Goal: Transaction & Acquisition: Purchase product/service

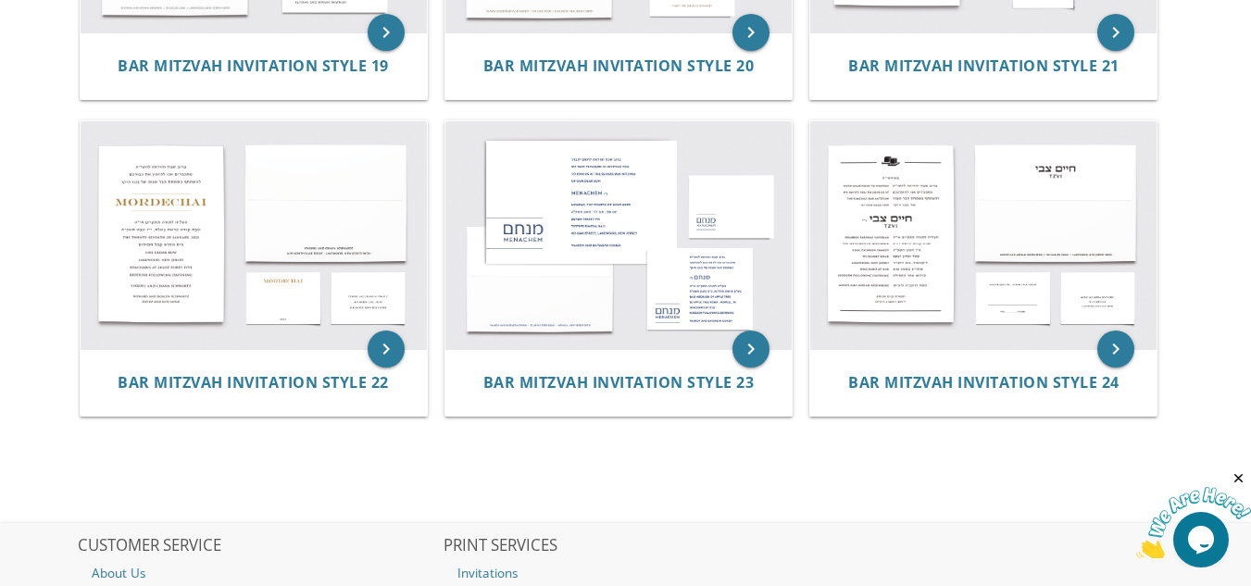
scroll to position [2519, 0]
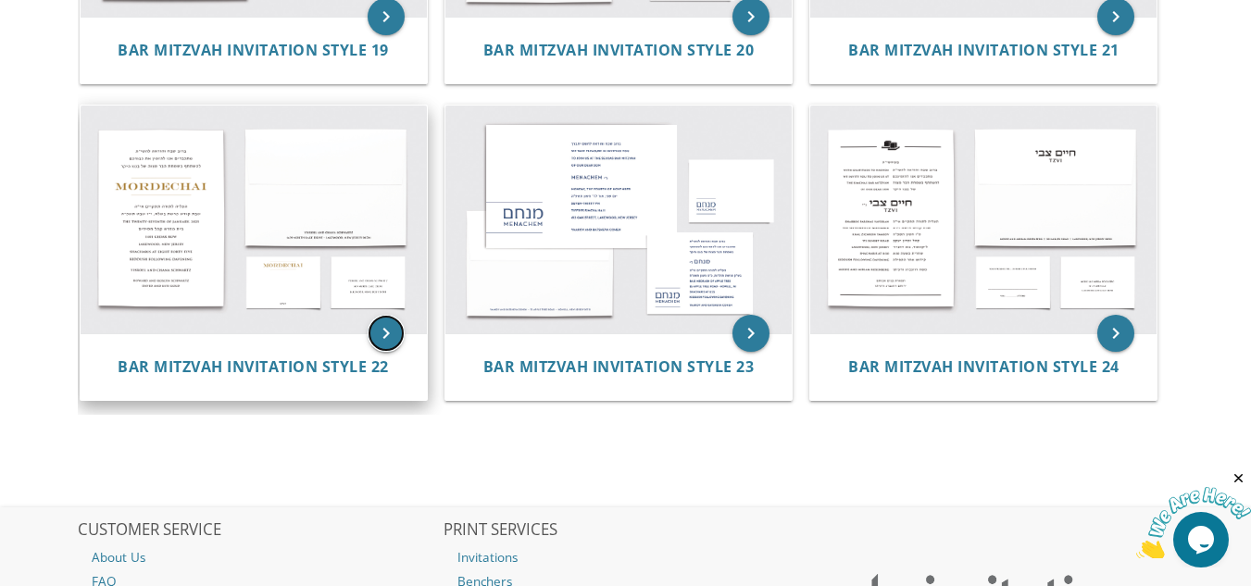
click at [383, 315] on icon "keyboard_arrow_right" at bounding box center [386, 333] width 37 height 37
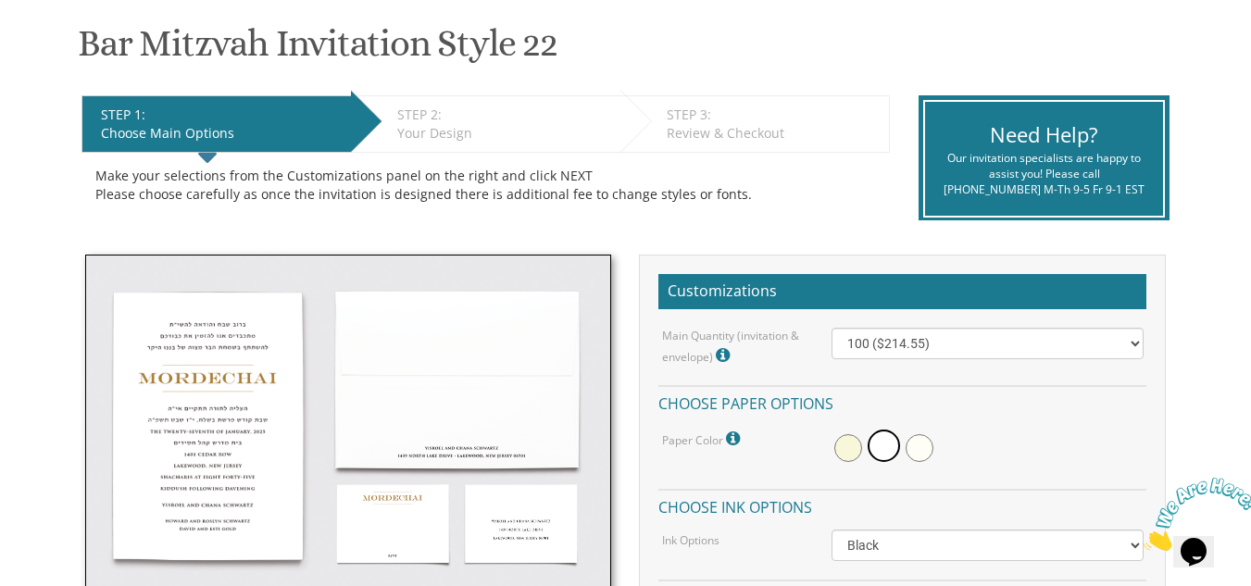
scroll to position [296, 0]
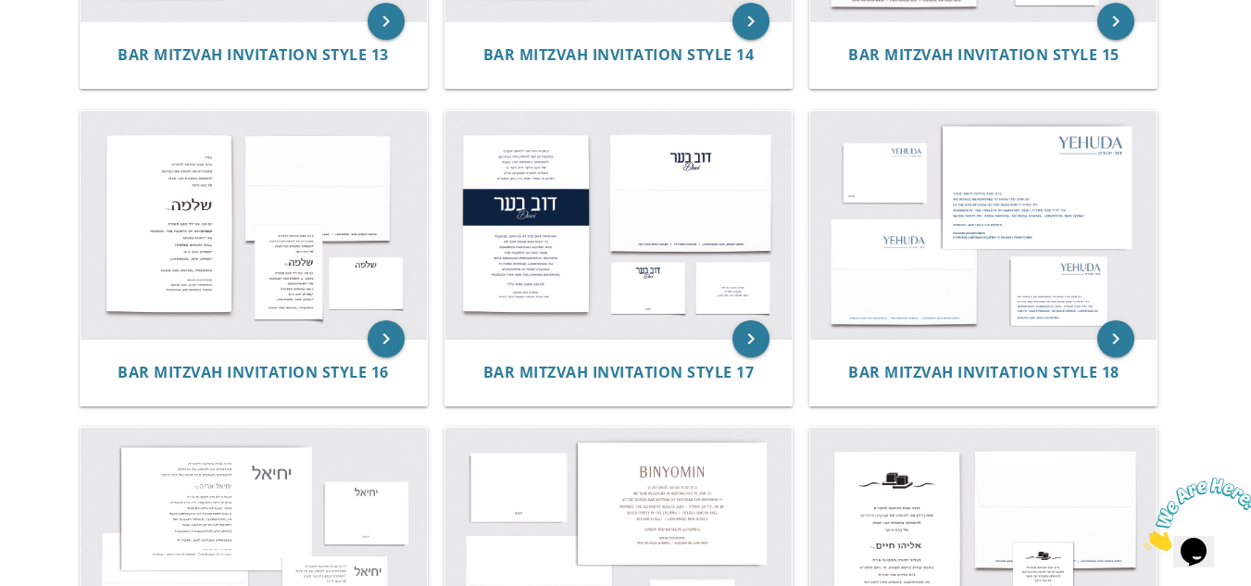
scroll to position [1886, 0]
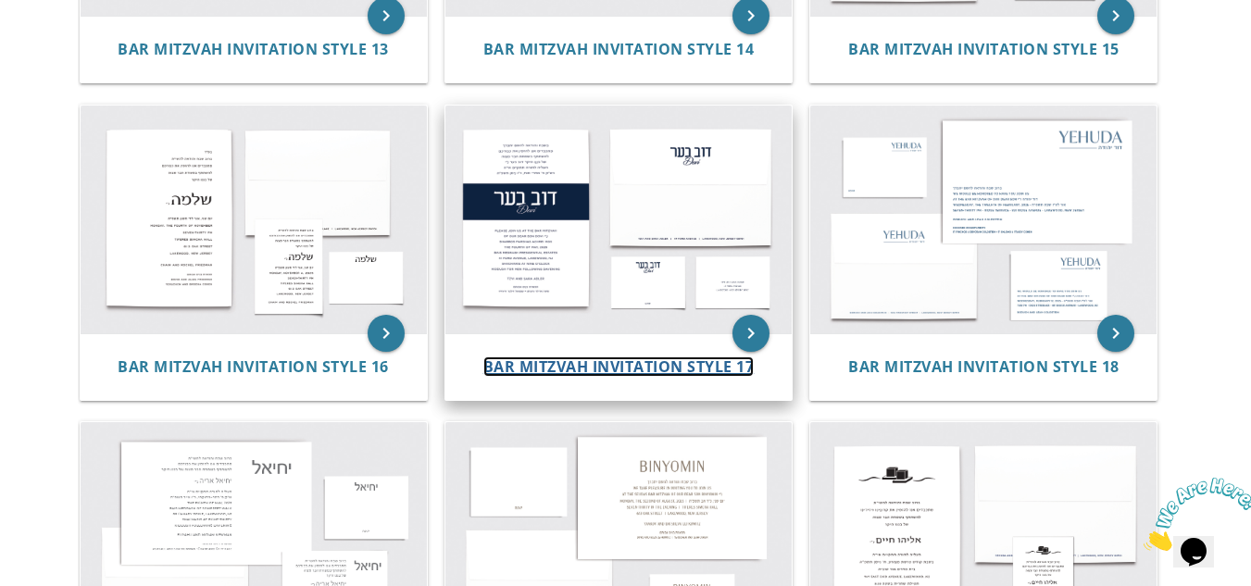
click at [549, 374] on span "Bar Mitzvah Invitation Style 17" at bounding box center [618, 367] width 271 height 20
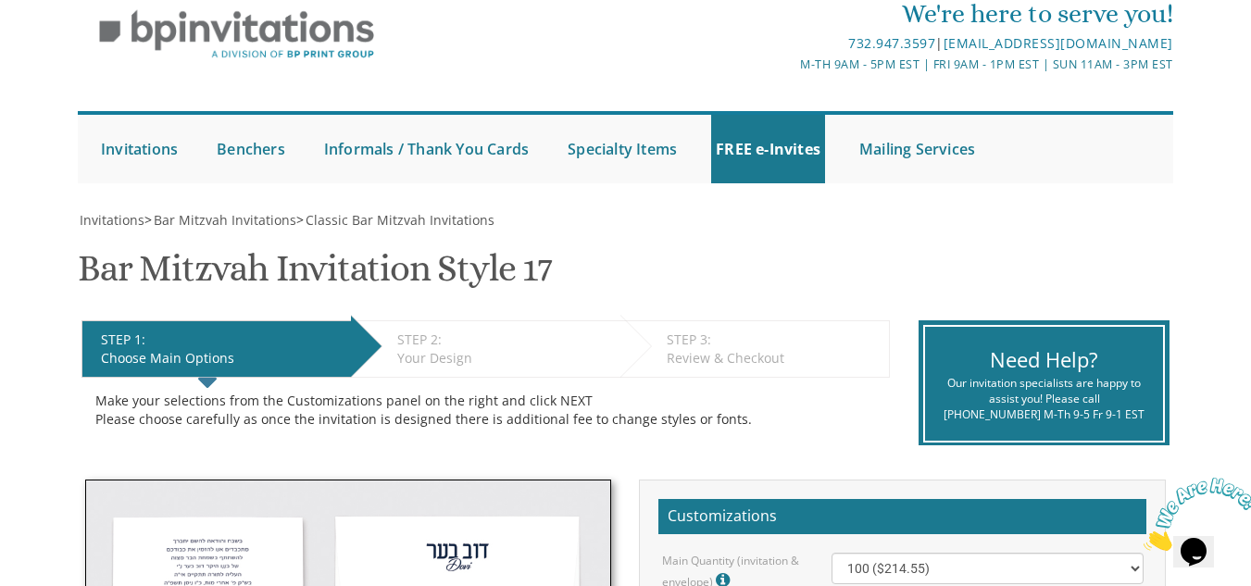
scroll to position [39, 0]
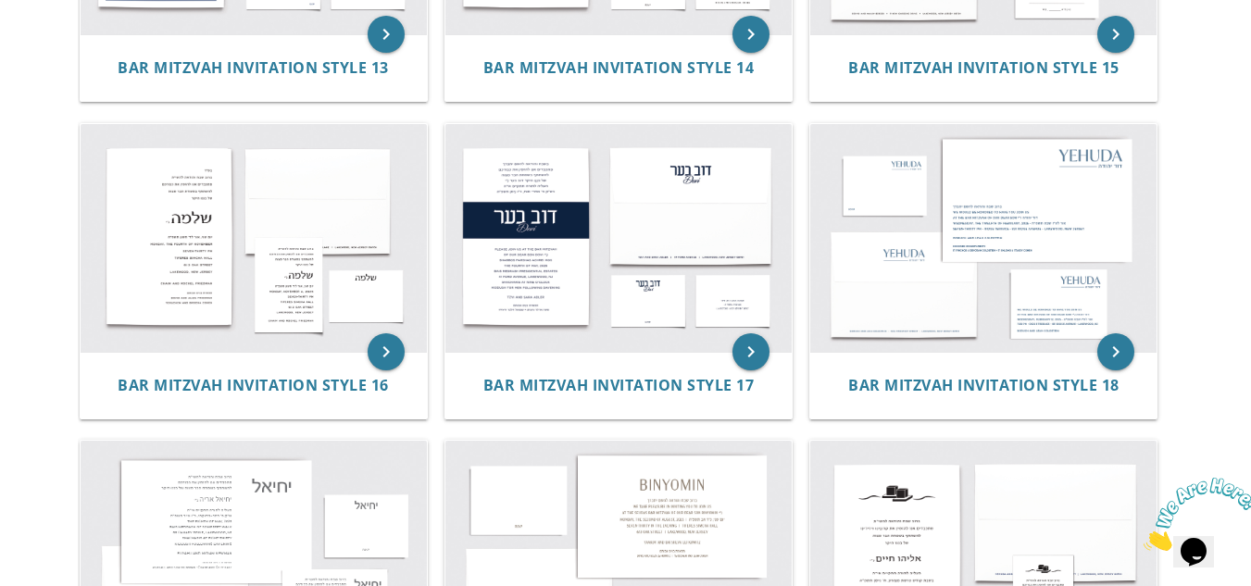
scroll to position [1869, 0]
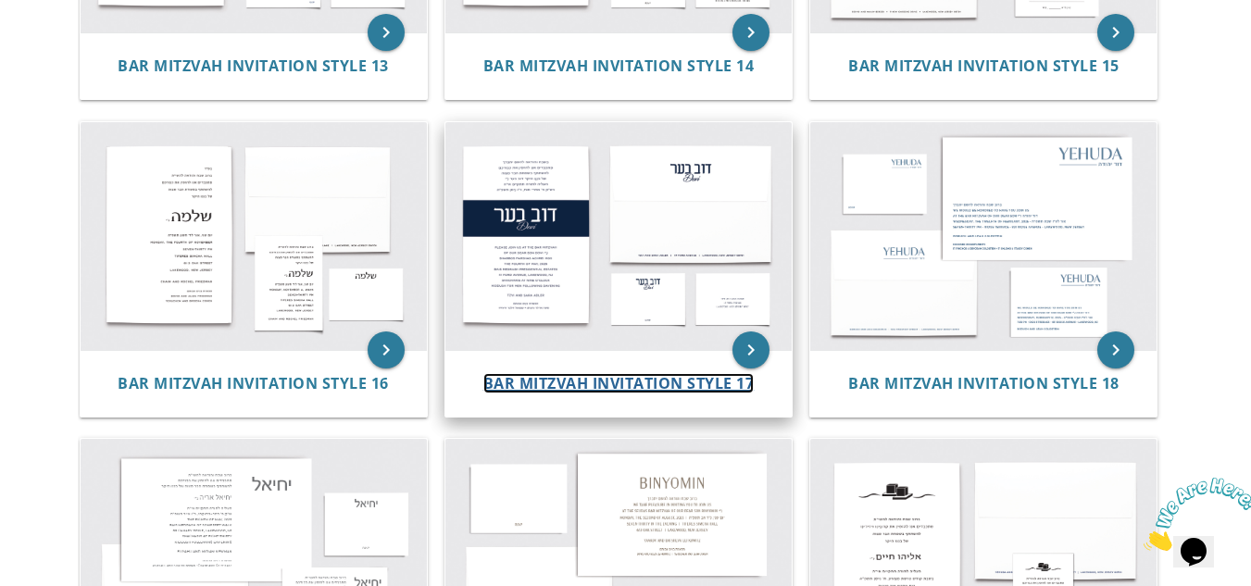
click at [713, 386] on span "Bar Mitzvah Invitation Style 17" at bounding box center [618, 383] width 271 height 20
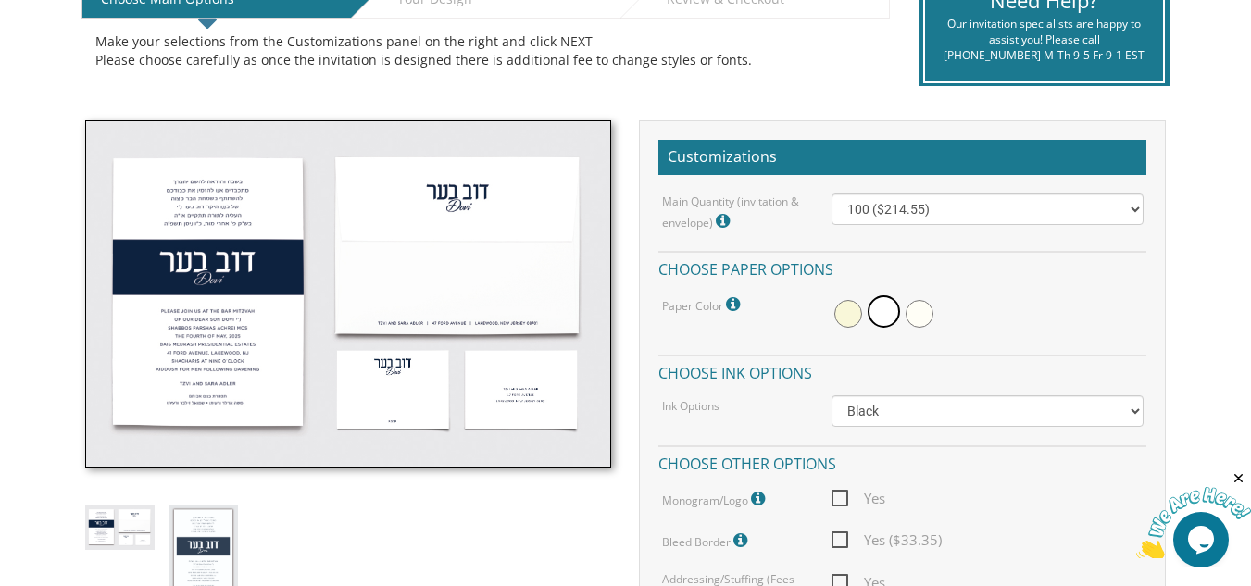
scroll to position [469, 0]
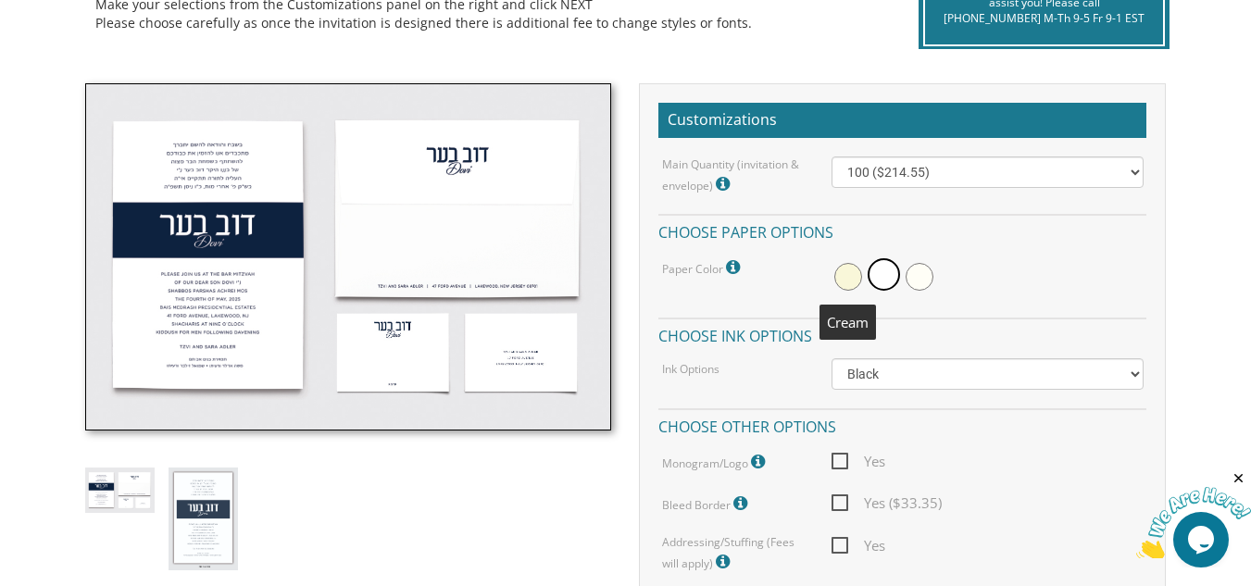
click at [848, 277] on span at bounding box center [849, 277] width 28 height 28
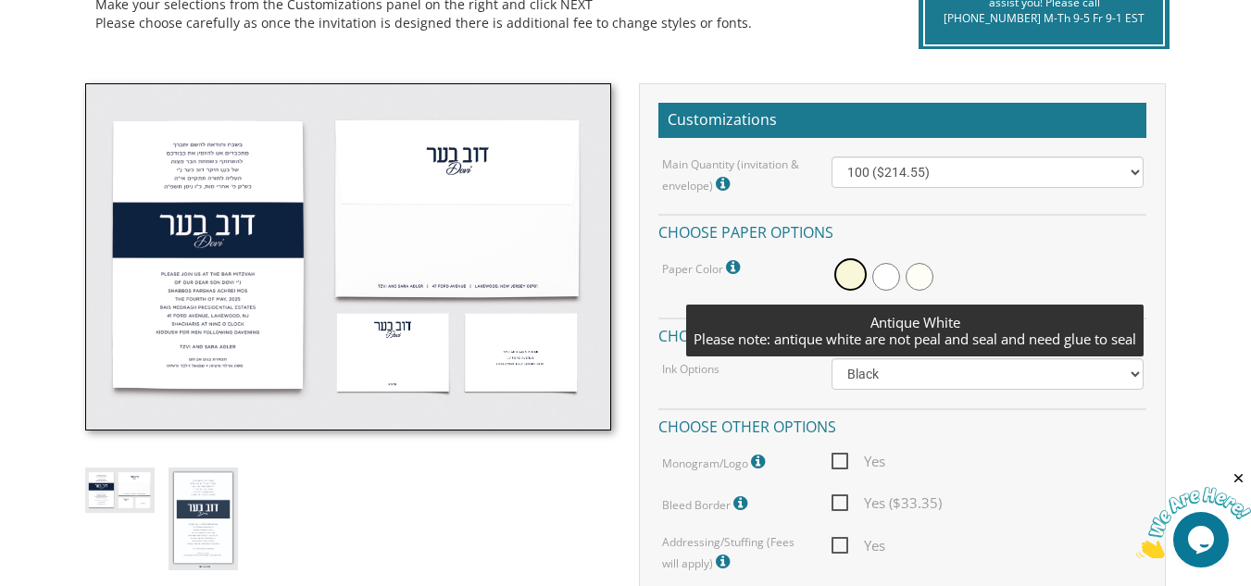
click at [922, 275] on span at bounding box center [920, 277] width 28 height 28
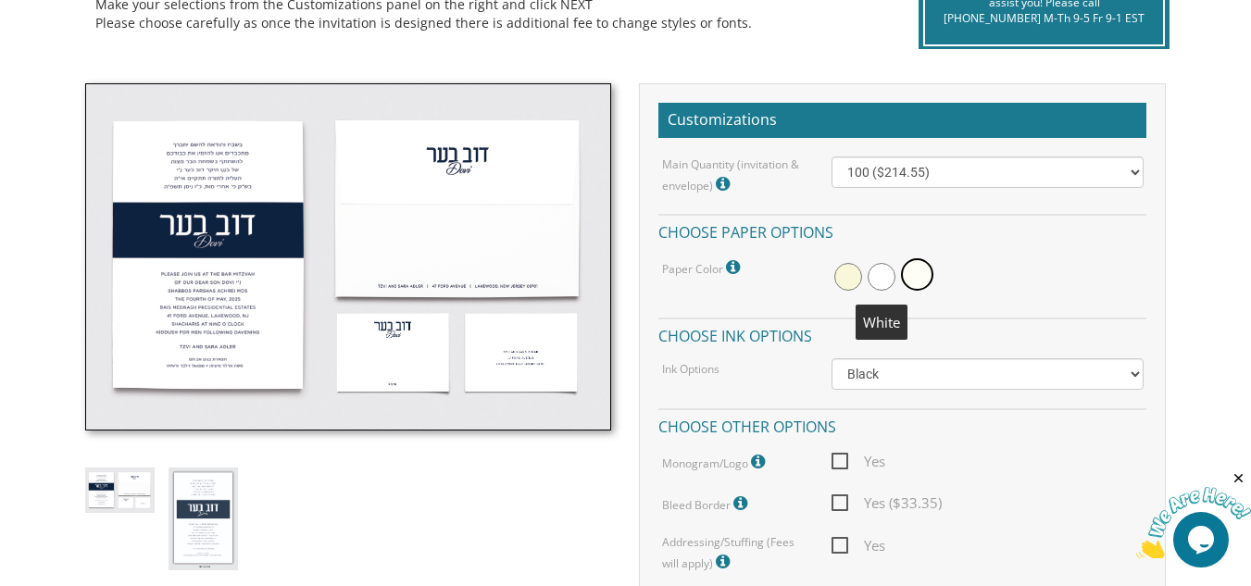
click at [876, 281] on span at bounding box center [882, 277] width 28 height 28
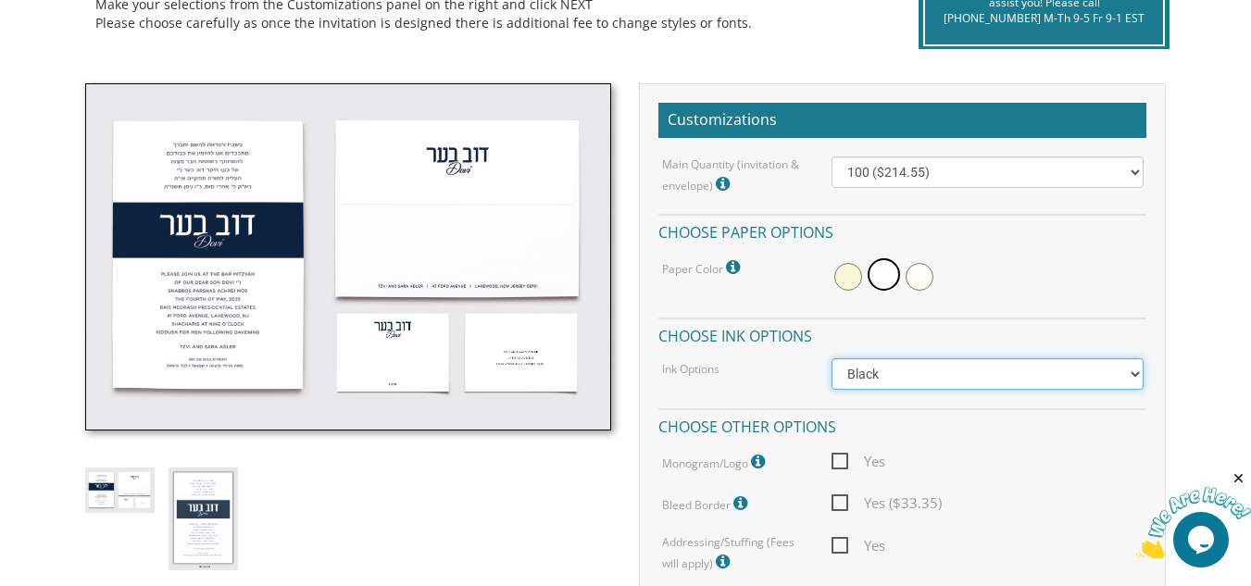
click at [965, 371] on select "Black Colored Ink ($65.00) Black + One Color ($100.00) Two Colors ($137.95)" at bounding box center [987, 373] width 311 height 31
click at [966, 371] on select "Black Colored Ink ($65.00) Black + One Color ($100.00) Two Colors ($137.95)" at bounding box center [987, 373] width 311 height 31
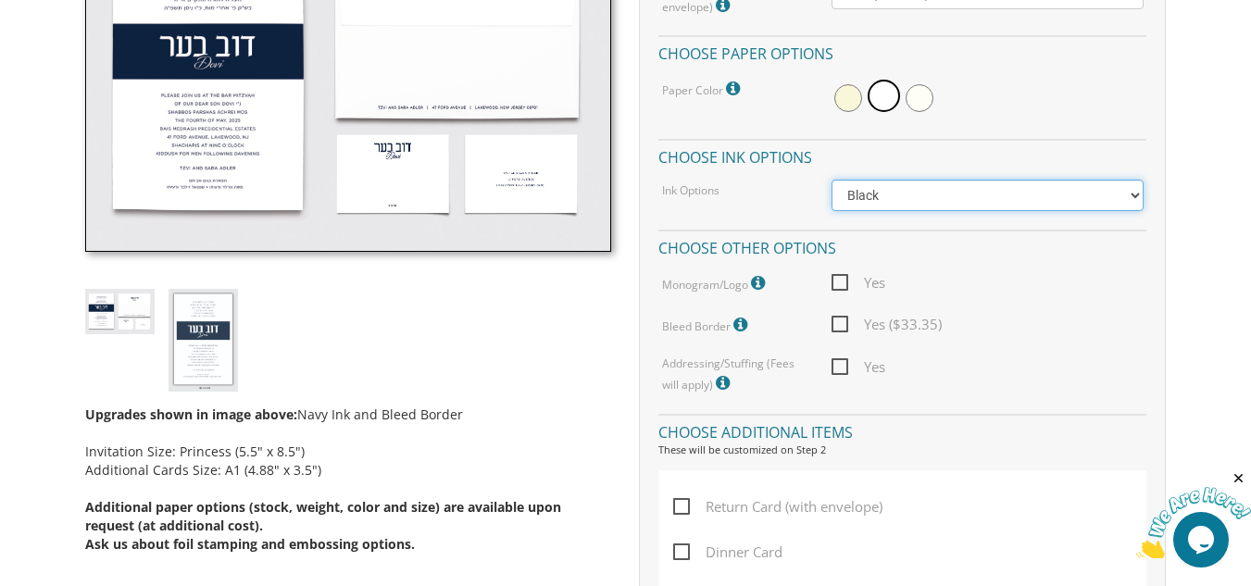
scroll to position [655, 0]
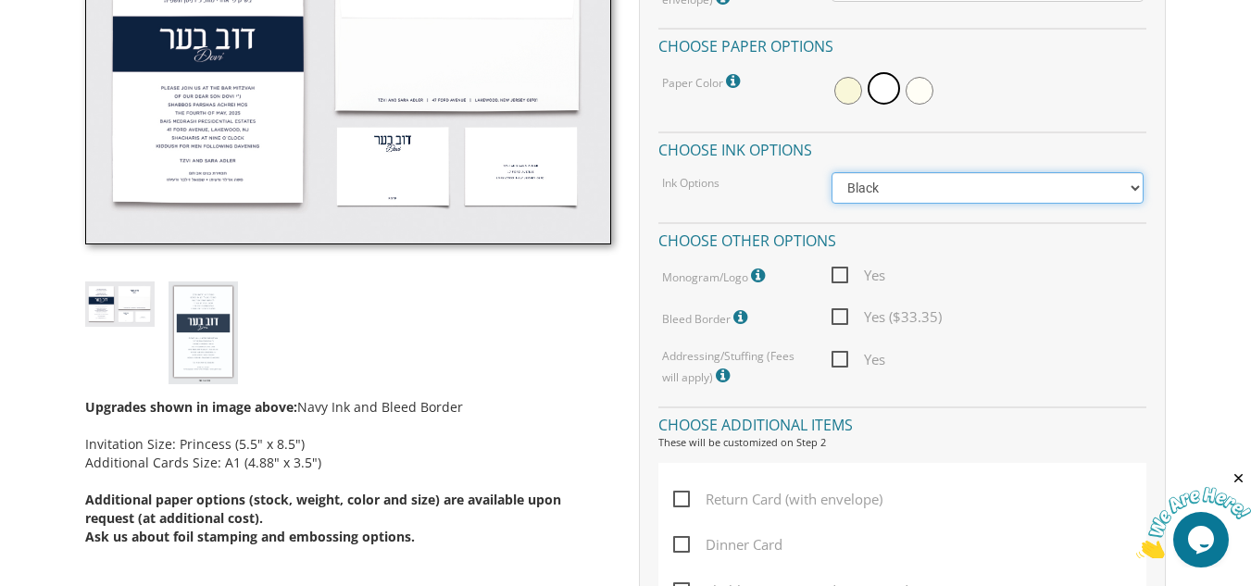
click at [1131, 184] on select "Black Colored Ink ($65.00) Black + One Color ($100.00) Two Colors ($137.95)" at bounding box center [987, 187] width 311 height 31
click at [513, 267] on div "Upgrades shown in image above: Navy Ink and Bleed Border Invitation Size: Princ…" at bounding box center [348, 228] width 555 height 663
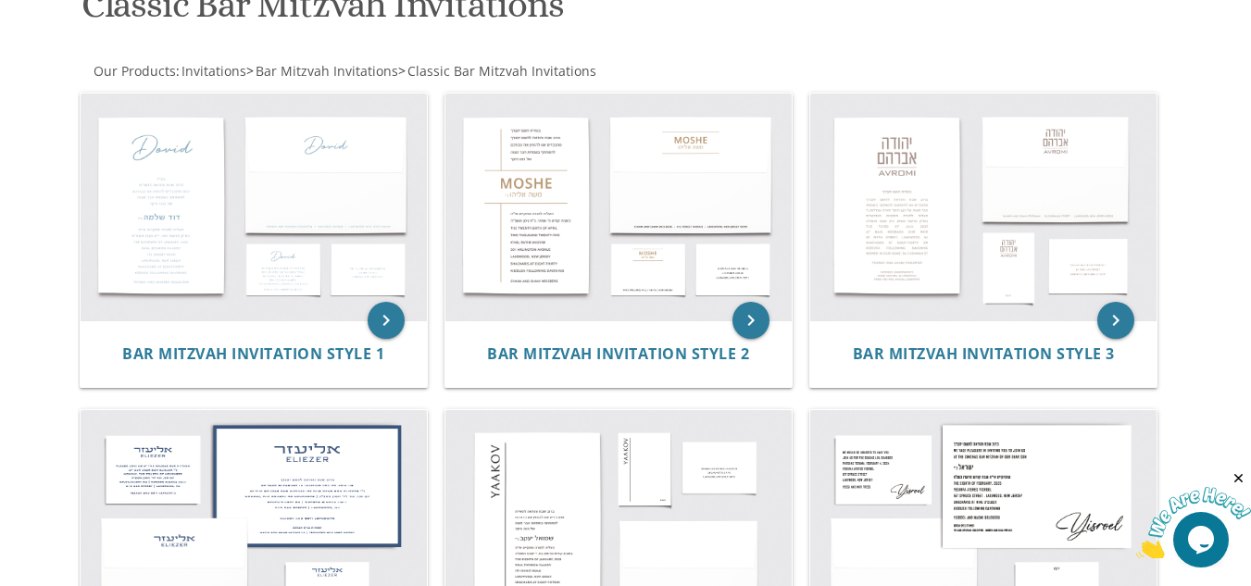
scroll to position [312, 0]
click at [312, 165] on img at bounding box center [254, 208] width 346 height 228
click at [376, 314] on icon "keyboard_arrow_right" at bounding box center [386, 321] width 37 height 37
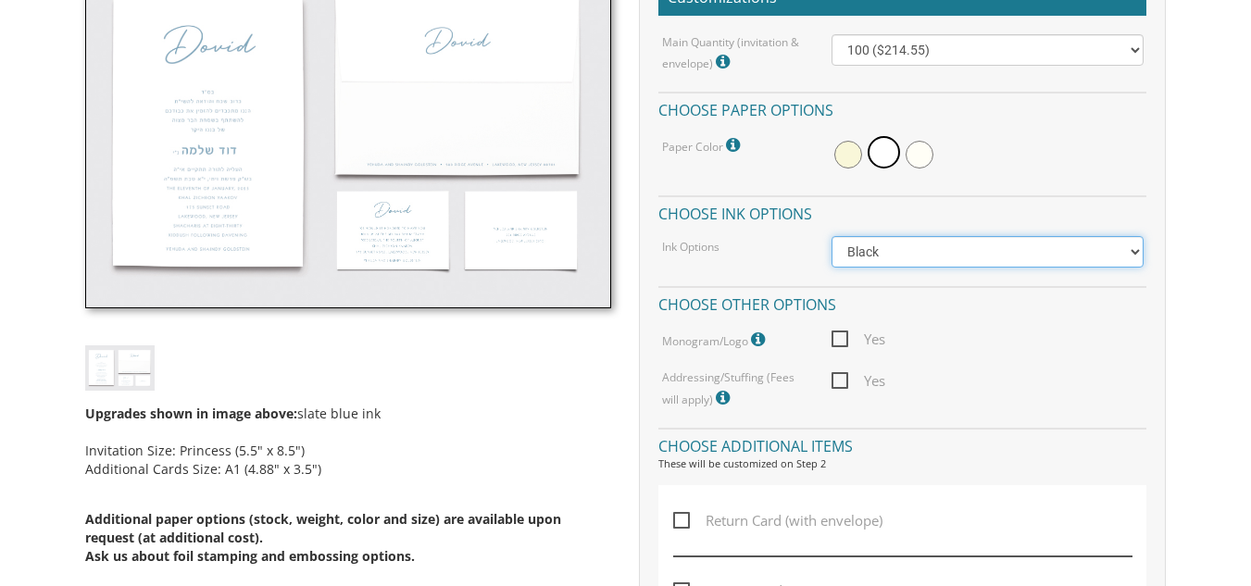
click at [881, 268] on select "Black Colored Ink ($65.00) Black + One Color ($100.00) Two Colors ($137.95)" at bounding box center [987, 251] width 311 height 31
click at [796, 257] on div "Ink Options Black Colored Ink ($65.00) Black + One Color ($100.00) Two Colors (…" at bounding box center [902, 251] width 509 height 31
click at [884, 267] on select "Black Colored Ink ($65.00) Black + One Color ($100.00) Two Colors ($137.95)" at bounding box center [987, 251] width 311 height 31
click at [728, 266] on div "Ink Options Black Colored Ink ($65.00) Black + One Color ($100.00) Two Colors (…" at bounding box center [902, 251] width 509 height 31
